Goal: Task Accomplishment & Management: Manage account settings

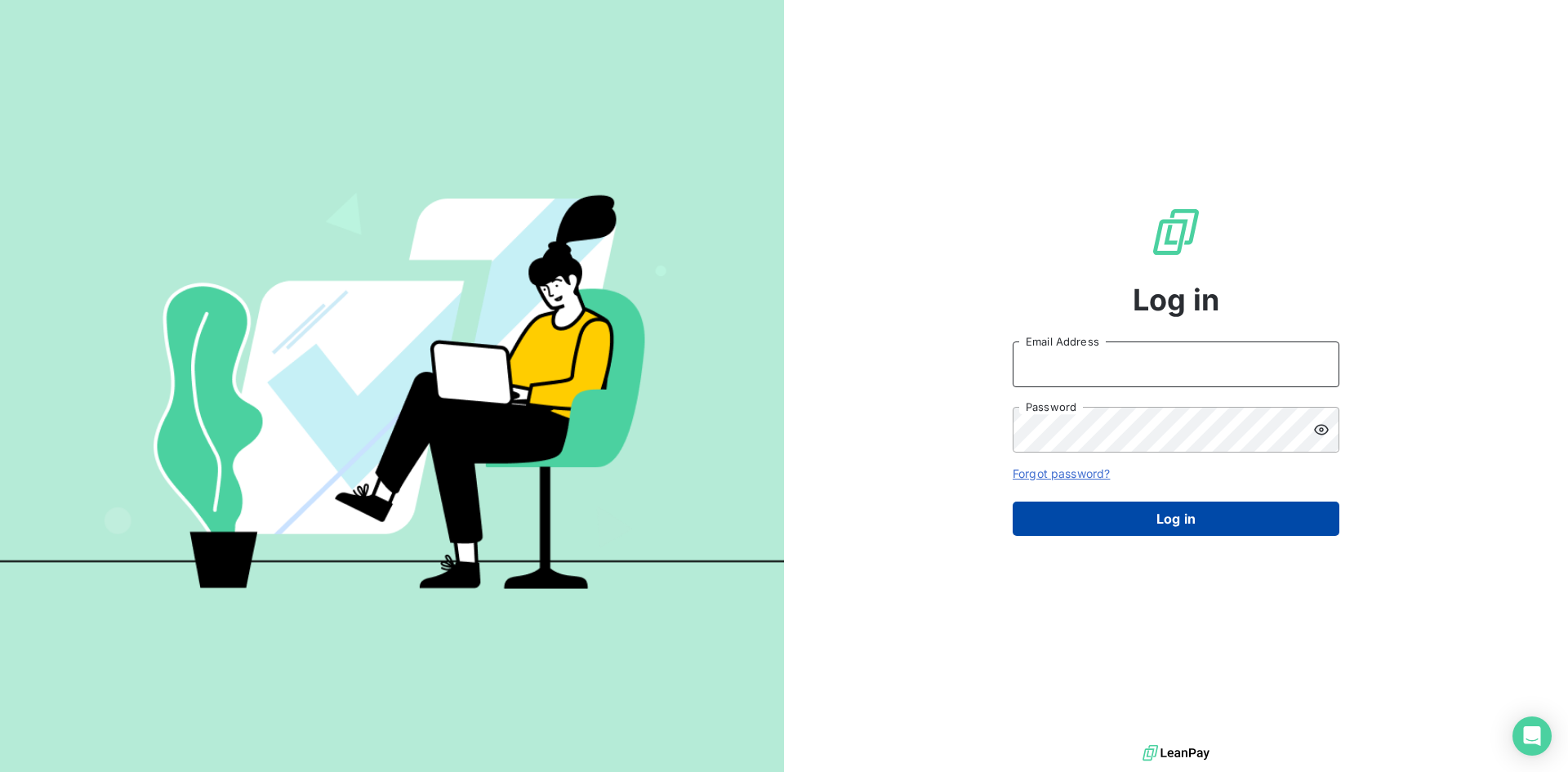
type input "[PERSON_NAME][EMAIL_ADDRESS][DOMAIN_NAME]"
click at [1185, 508] on button "Log in" at bounding box center [1176, 518] width 326 height 35
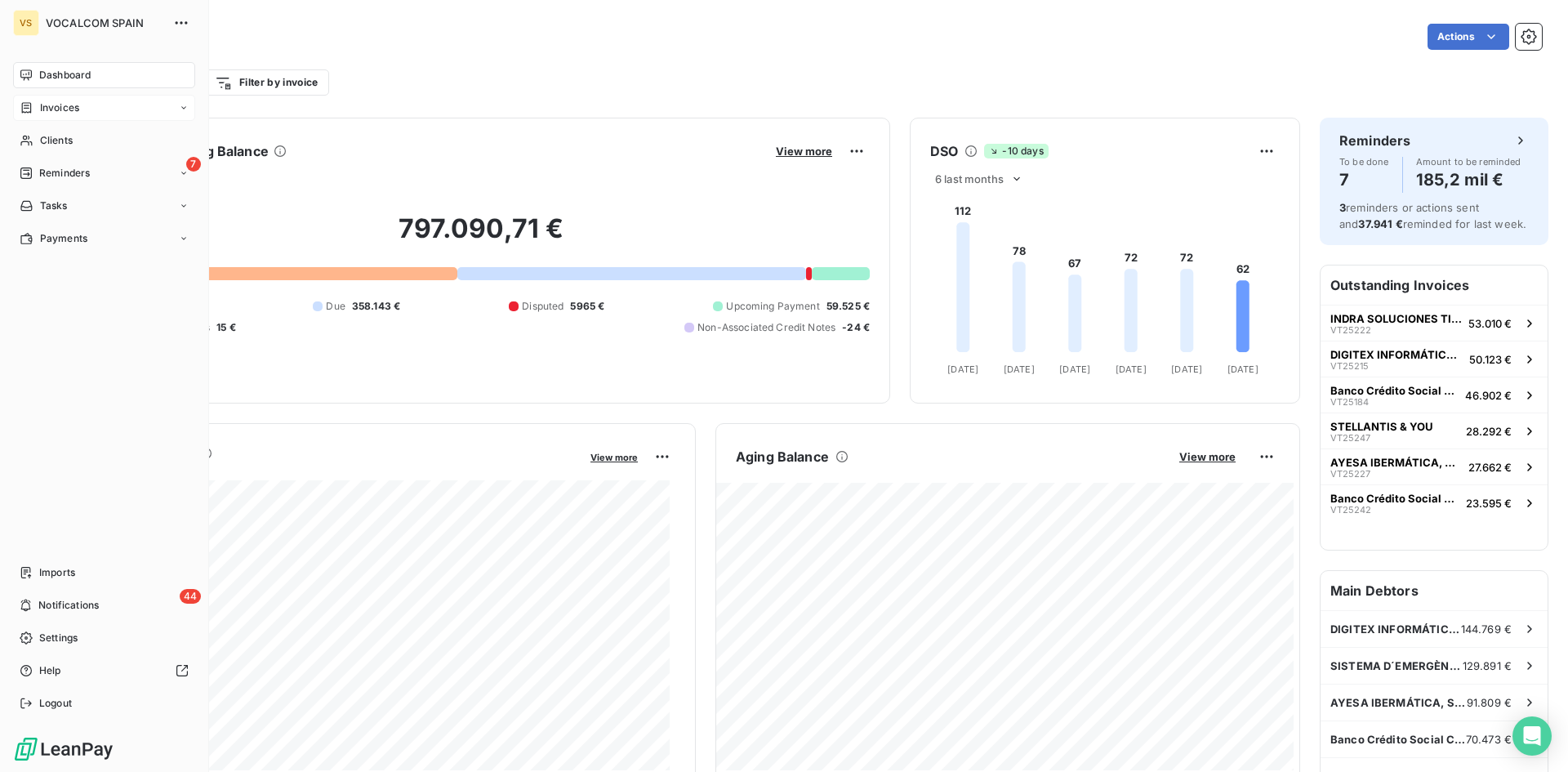
click at [47, 103] on span "Invoices" at bounding box center [59, 107] width 39 height 15
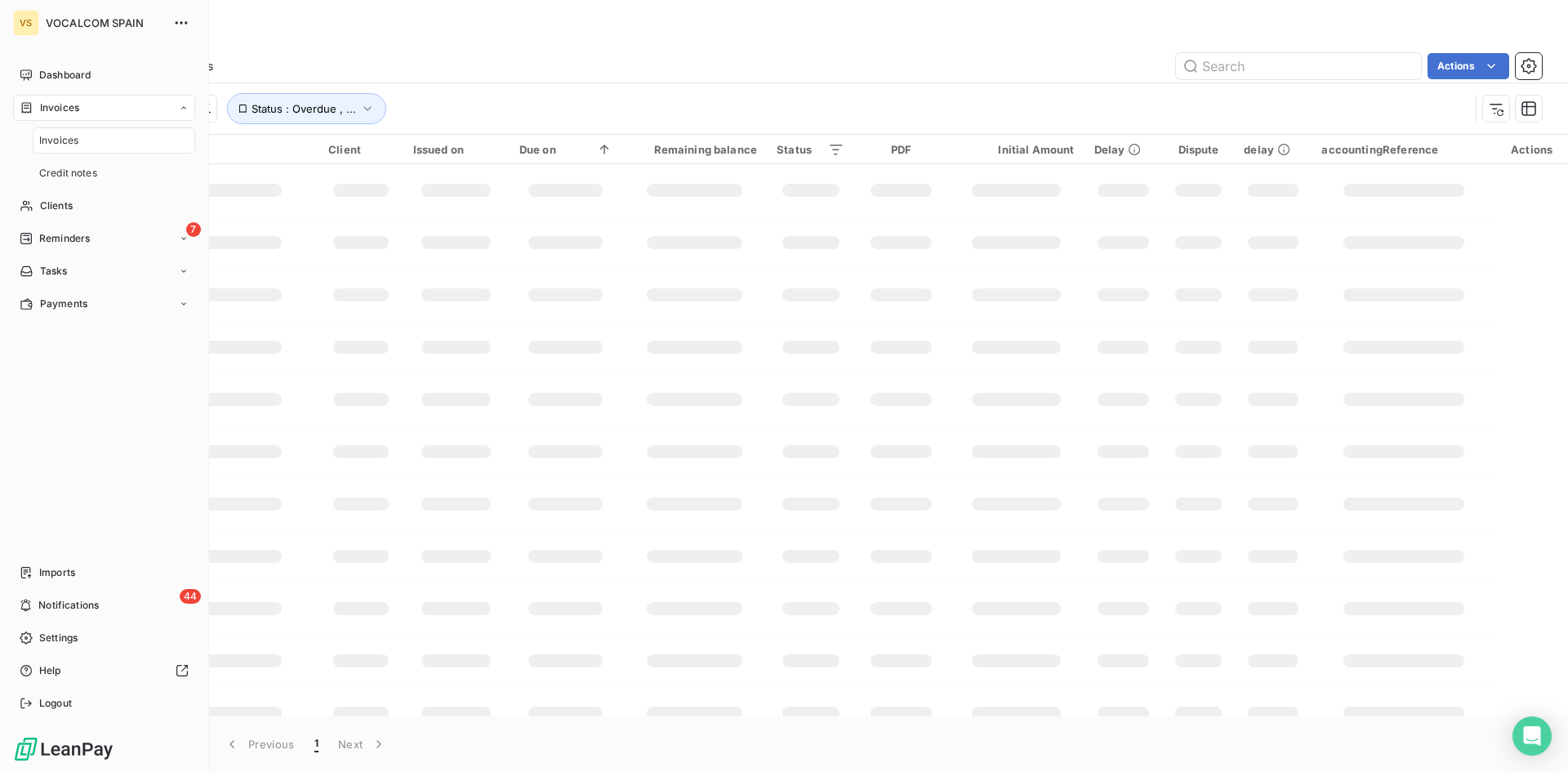
click at [53, 134] on span "Invoices" at bounding box center [59, 140] width 39 height 15
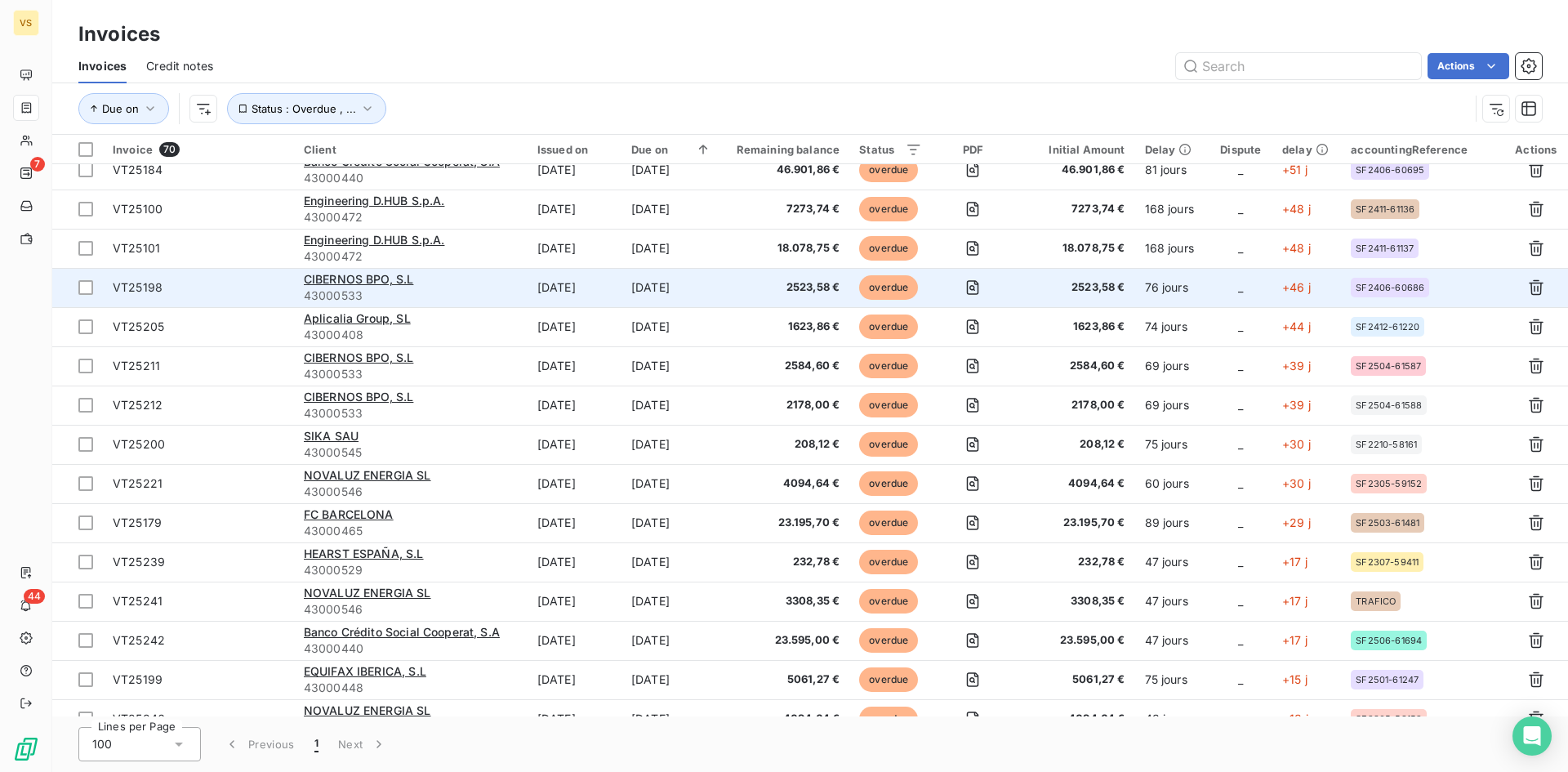
scroll to position [82, 0]
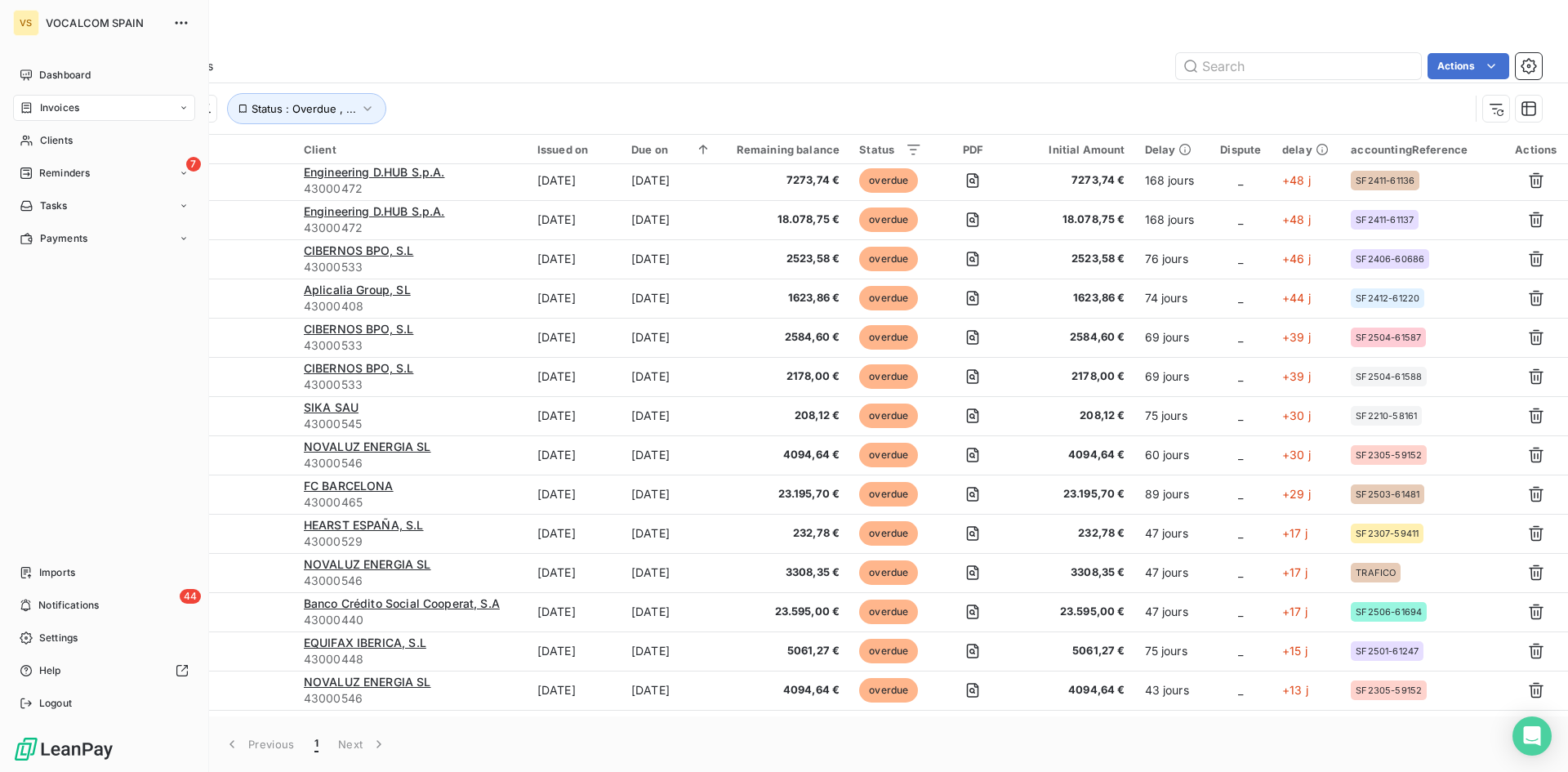
click at [43, 177] on span "Reminders" at bounding box center [64, 173] width 51 height 15
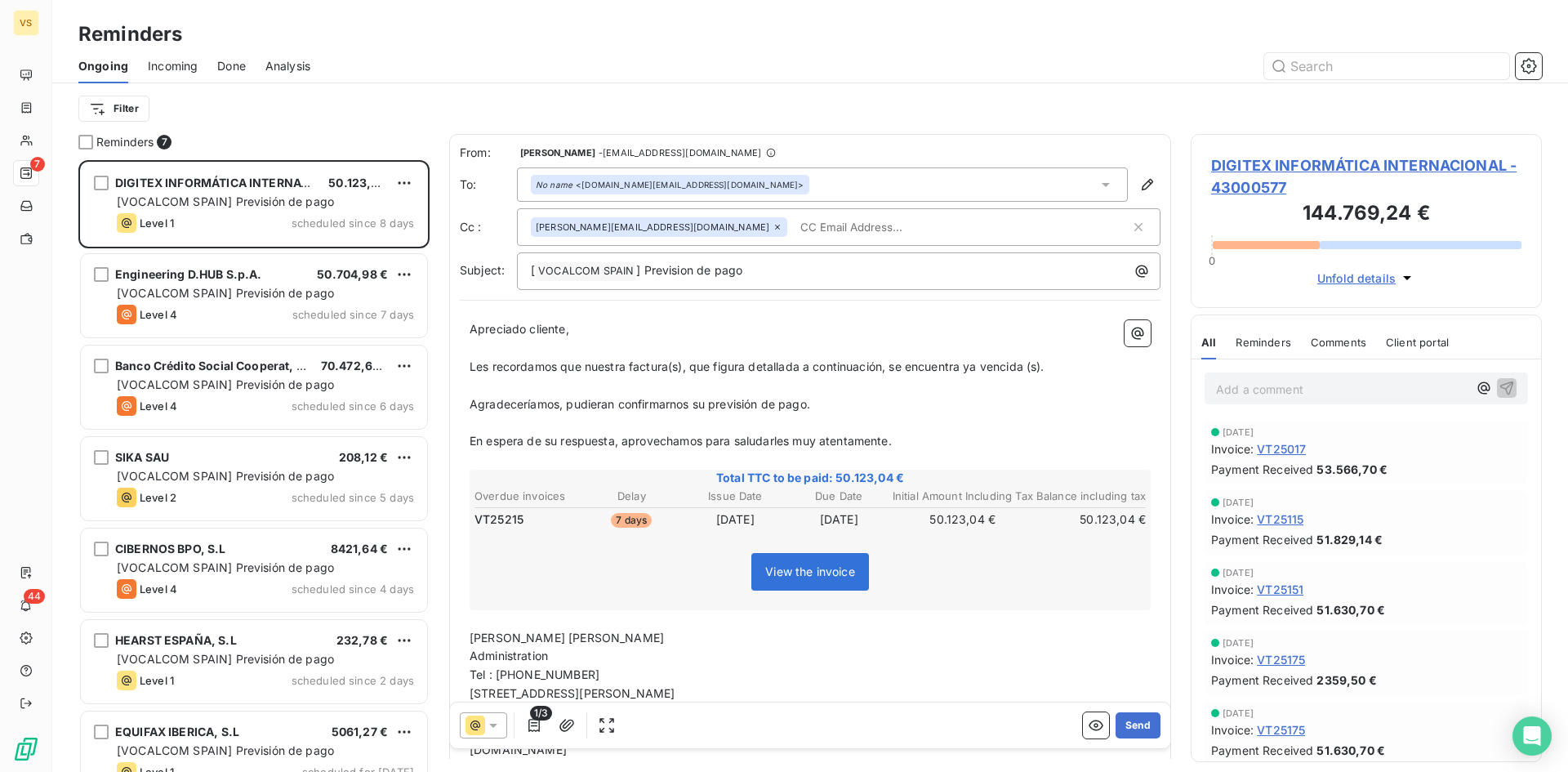
click at [1098, 182] on icon at bounding box center [1106, 185] width 16 height 16
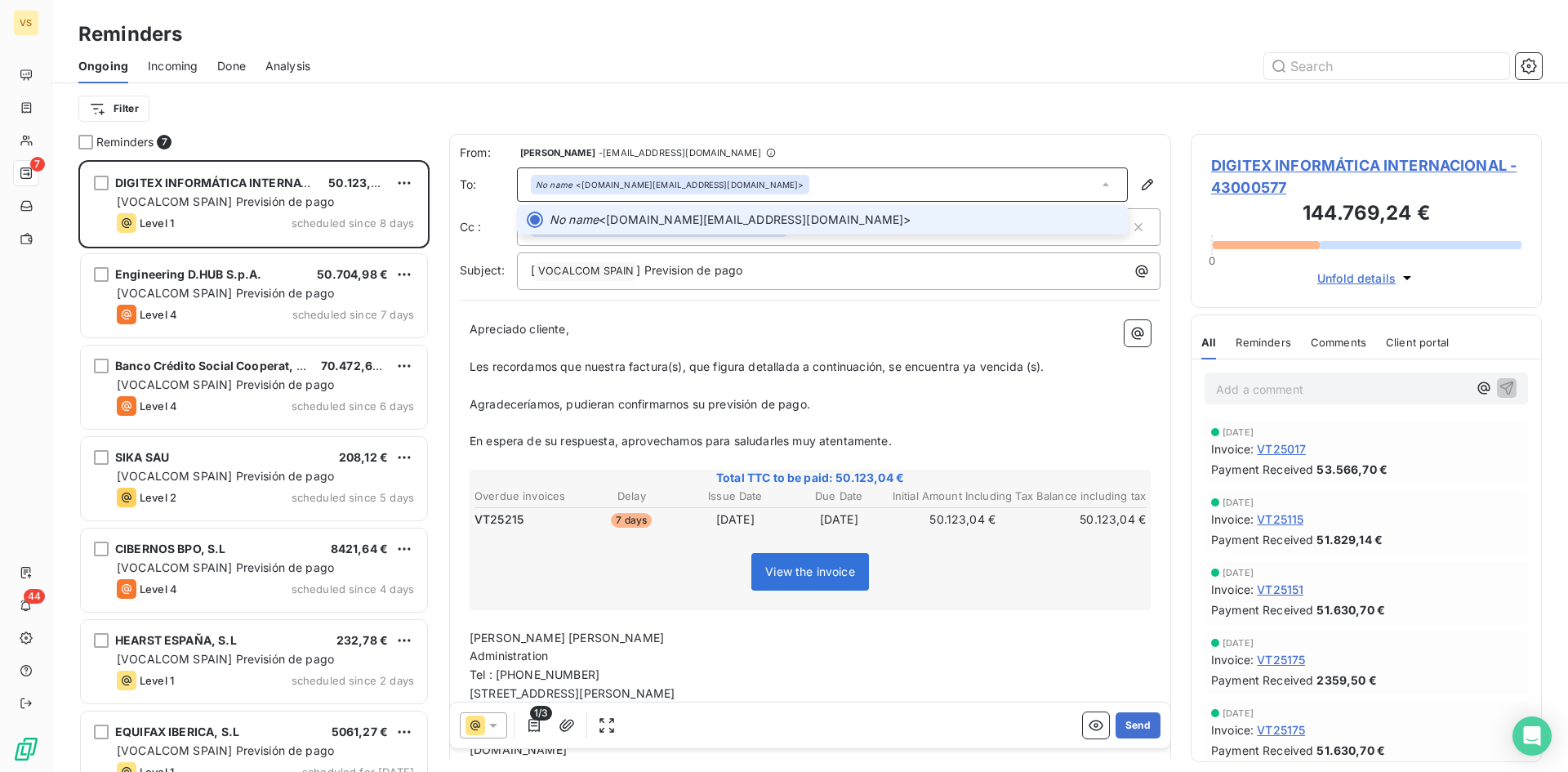
click at [1098, 182] on icon at bounding box center [1106, 185] width 16 height 16
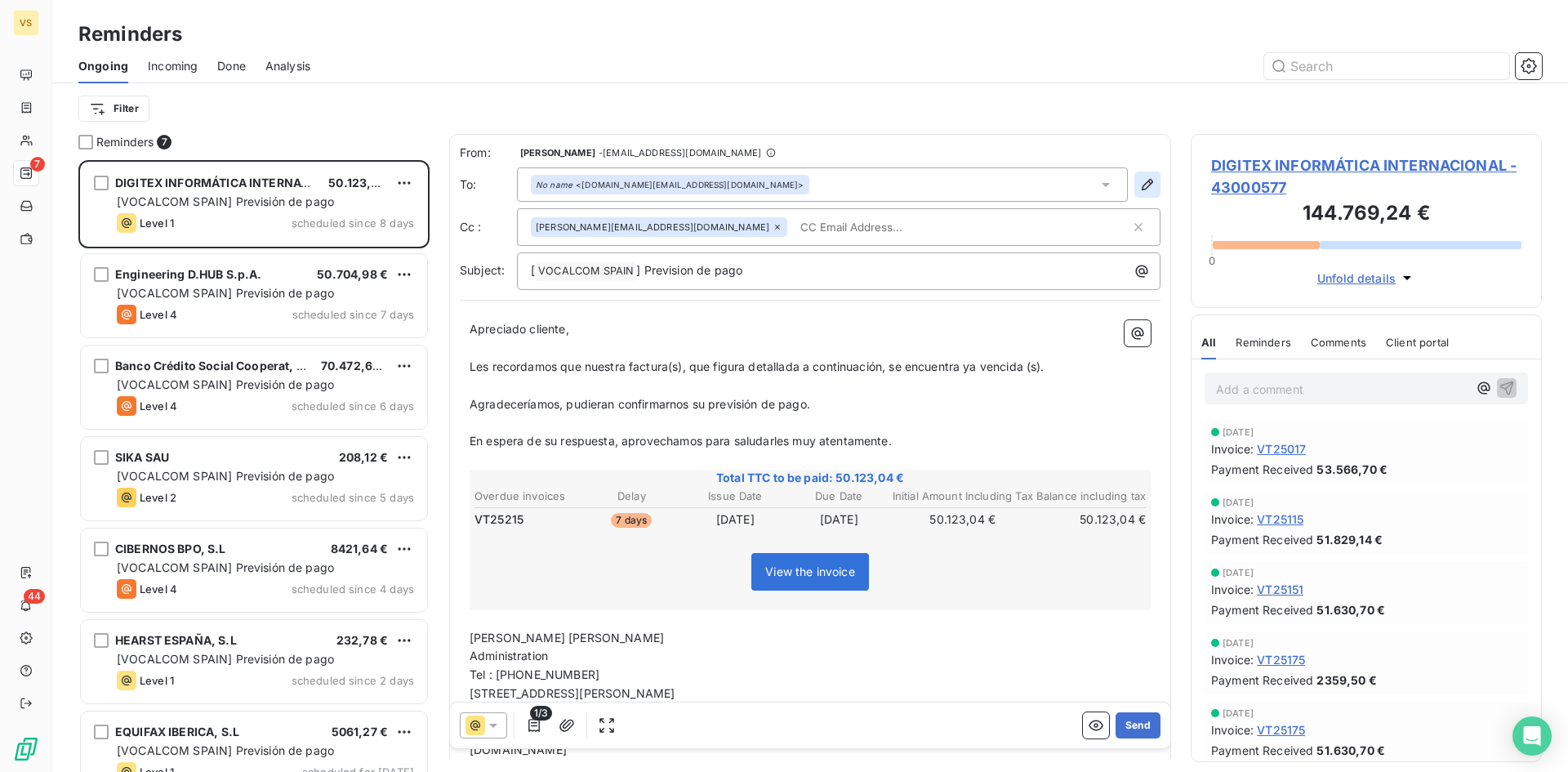
click at [1140, 179] on icon "button" at bounding box center [1148, 185] width 16 height 16
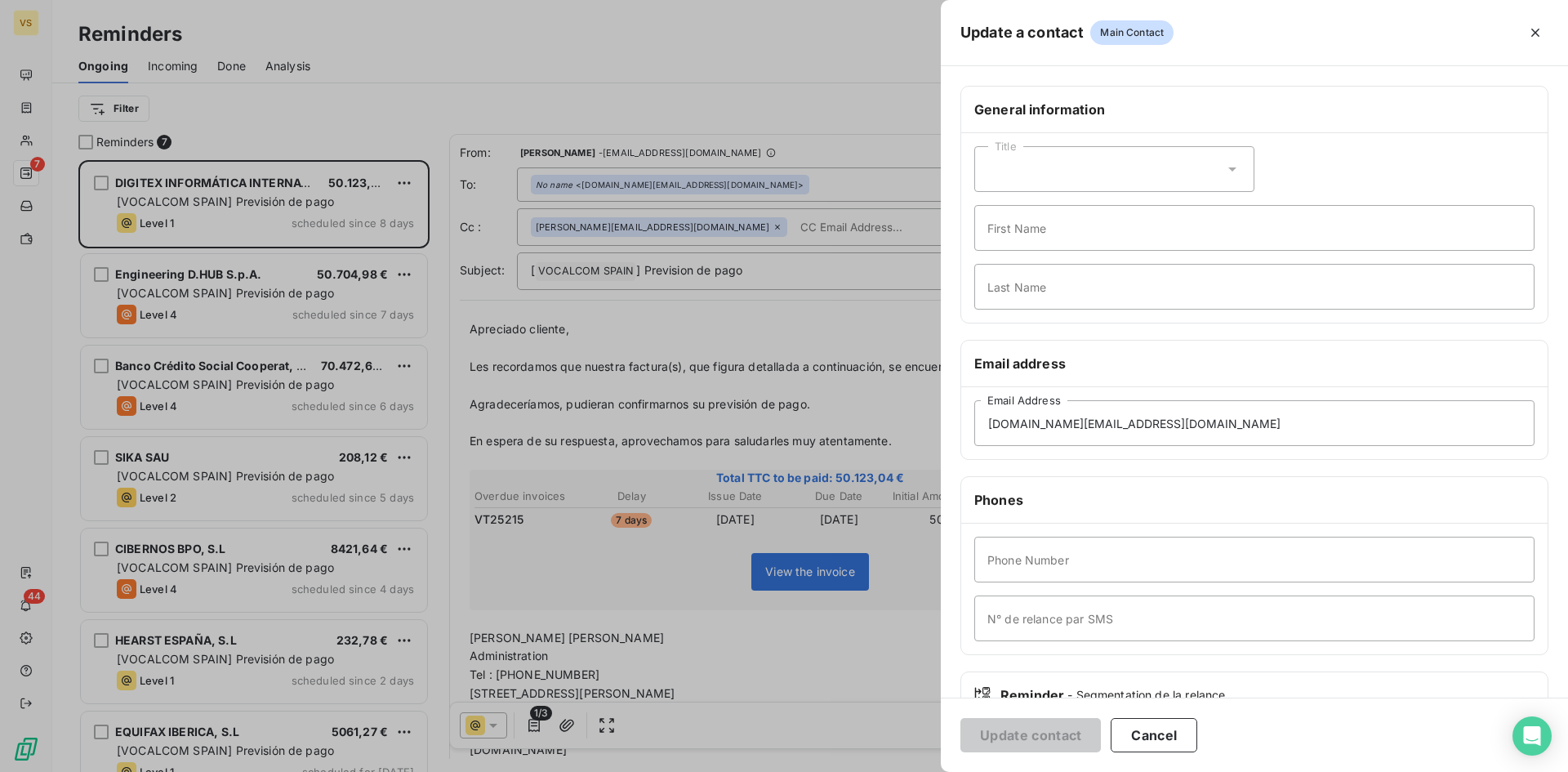
click at [805, 139] on div at bounding box center [784, 386] width 1568 height 772
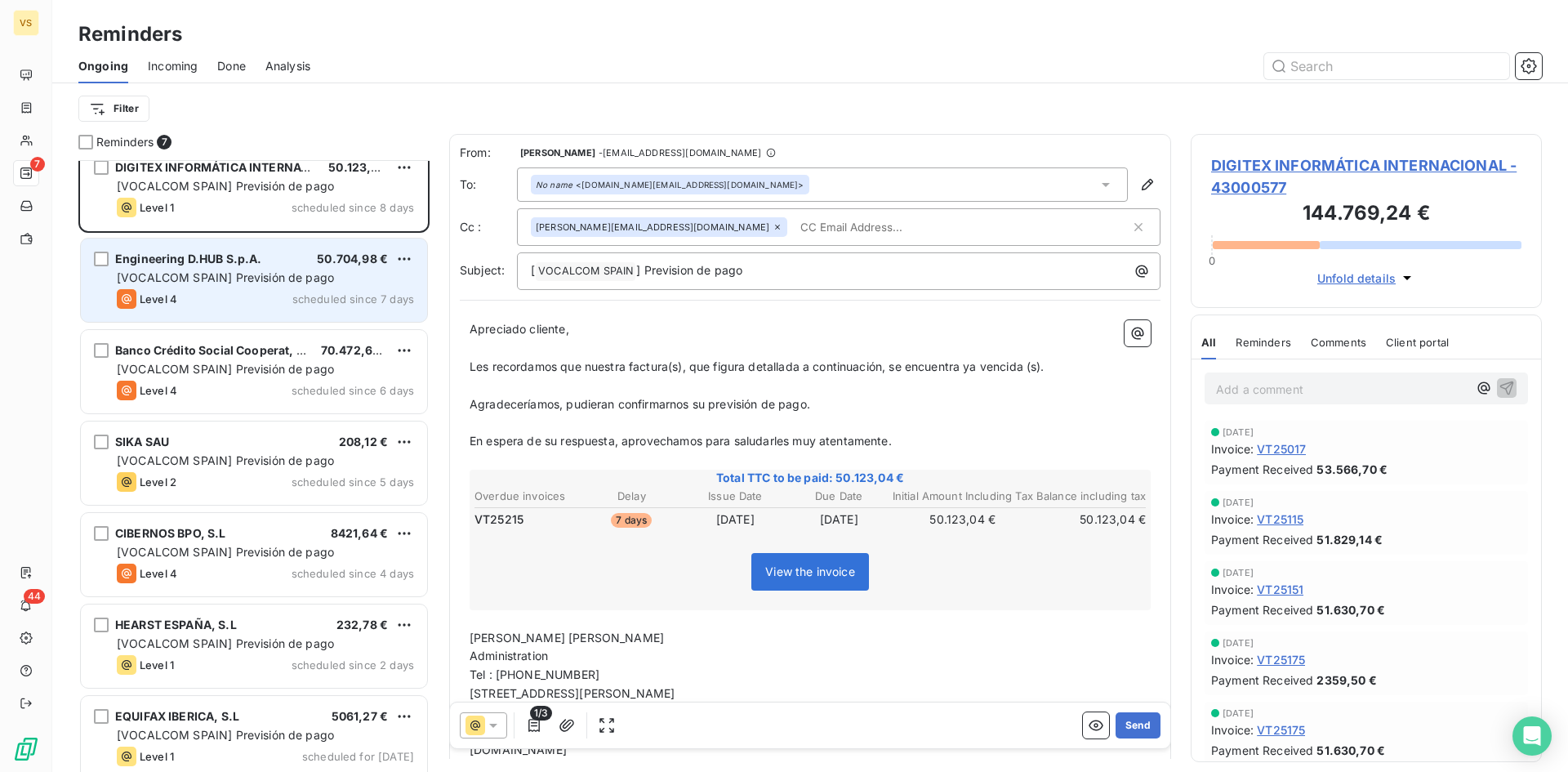
scroll to position [29, 0]
